Goal: Task Accomplishment & Management: Use online tool/utility

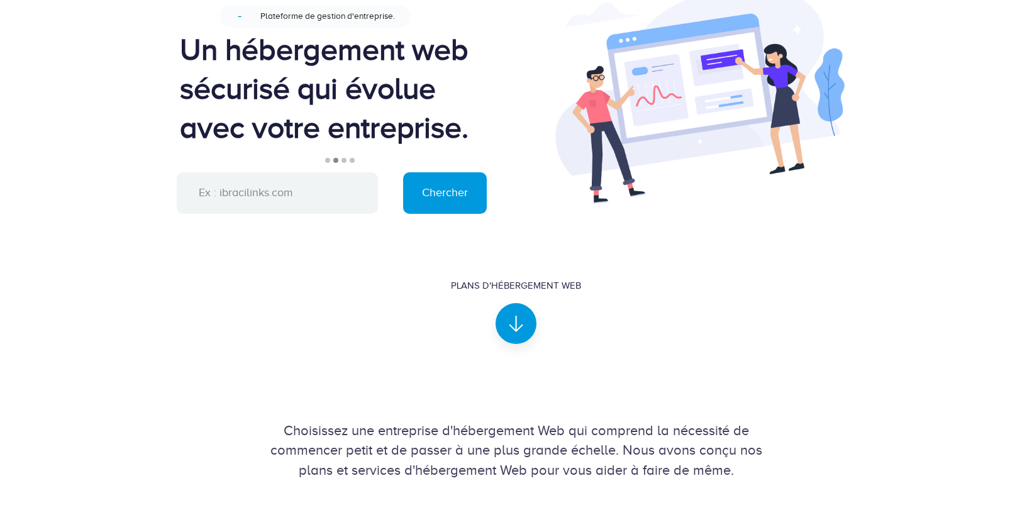
scroll to position [82, 0]
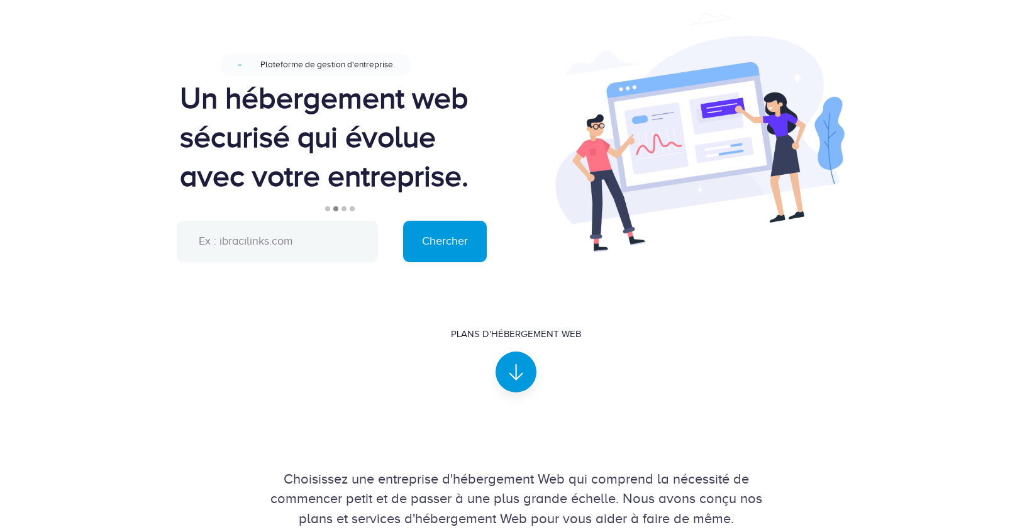
click at [290, 238] on input "text" at bounding box center [277, 241] width 201 height 41
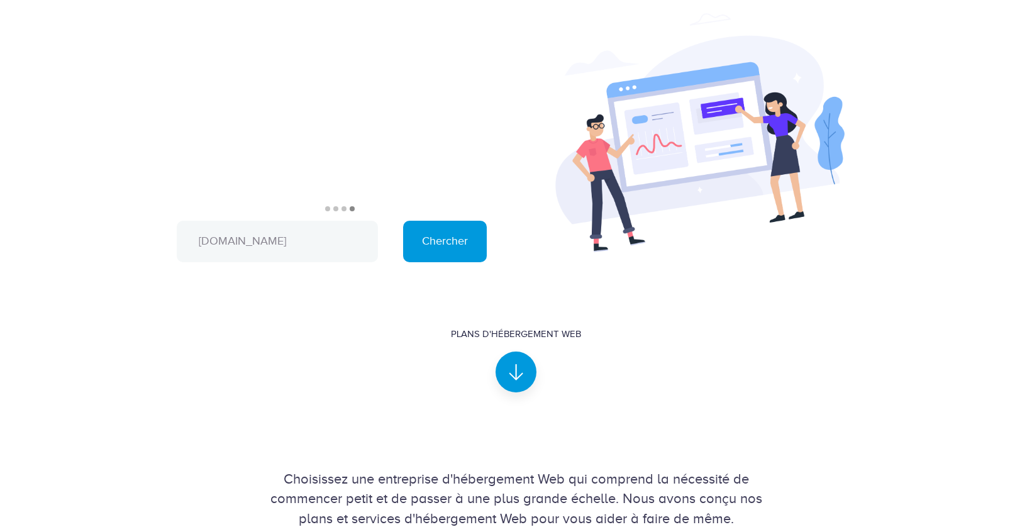
type input "[DOMAIN_NAME]"
click at [403, 221] on input "Chercher" at bounding box center [445, 241] width 84 height 41
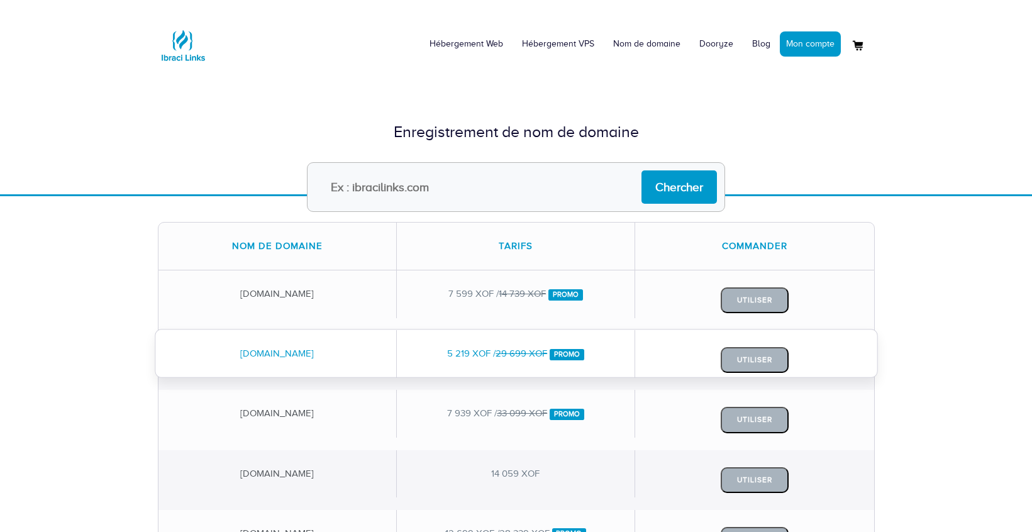
drag, startPoint x: 317, startPoint y: 358, endPoint x: 209, endPoint y: 357, distance: 108.1
click at [209, 357] on div "[DOMAIN_NAME]" at bounding box center [277, 353] width 238 height 47
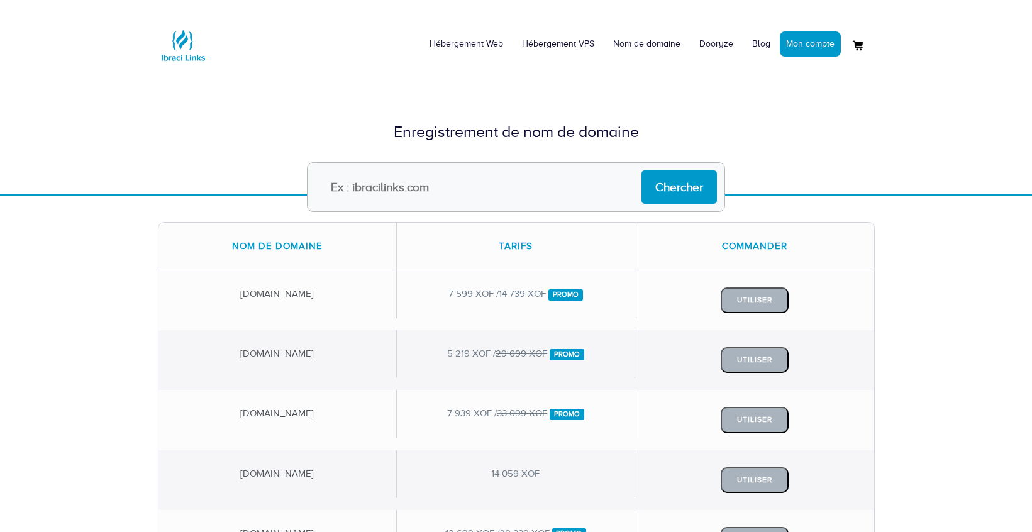
click at [506, 188] on input "text" at bounding box center [516, 187] width 418 height 50
paste input "[DOMAIN_NAME]"
type input "[DOMAIN_NAME]"
click at [641, 170] on input "Chercher" at bounding box center [678, 186] width 75 height 33
